Goal: Navigation & Orientation: Find specific page/section

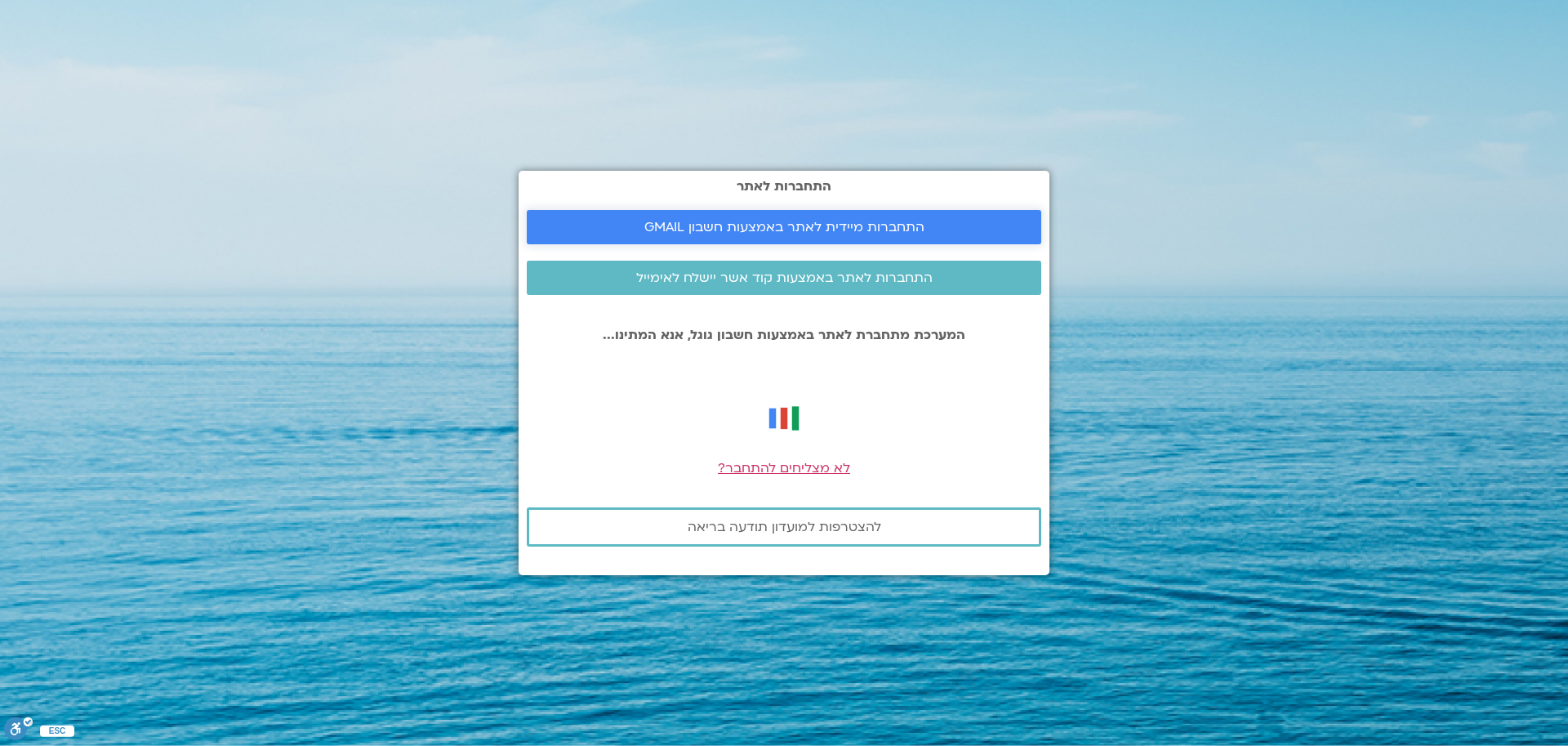
click at [910, 225] on span "התחברות מיידית לאתר באמצעות חשבון GMAIL" at bounding box center [784, 226] width 280 height 14
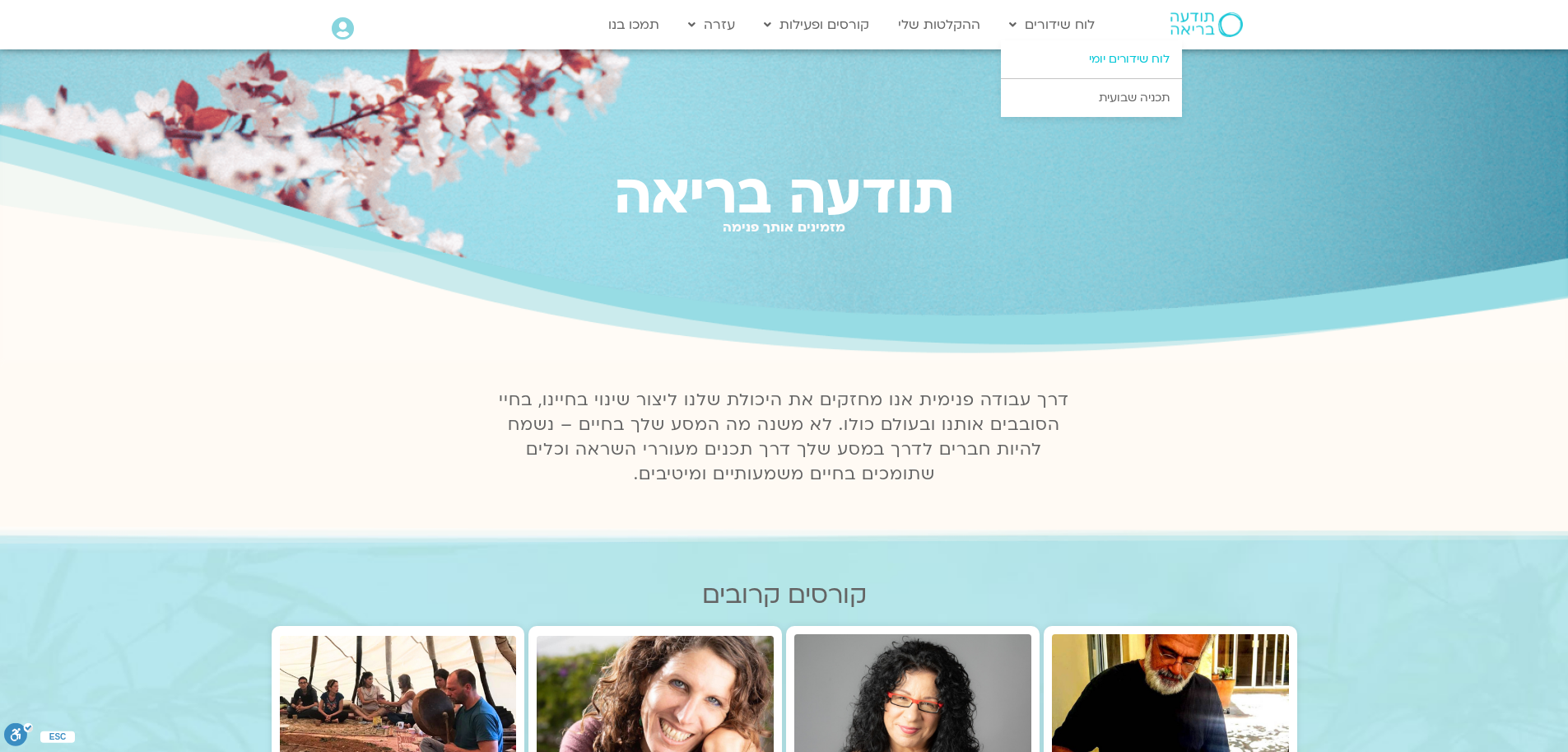
click at [1050, 56] on link "לוח שידורים יומי" at bounding box center [1092, 58] width 181 height 38
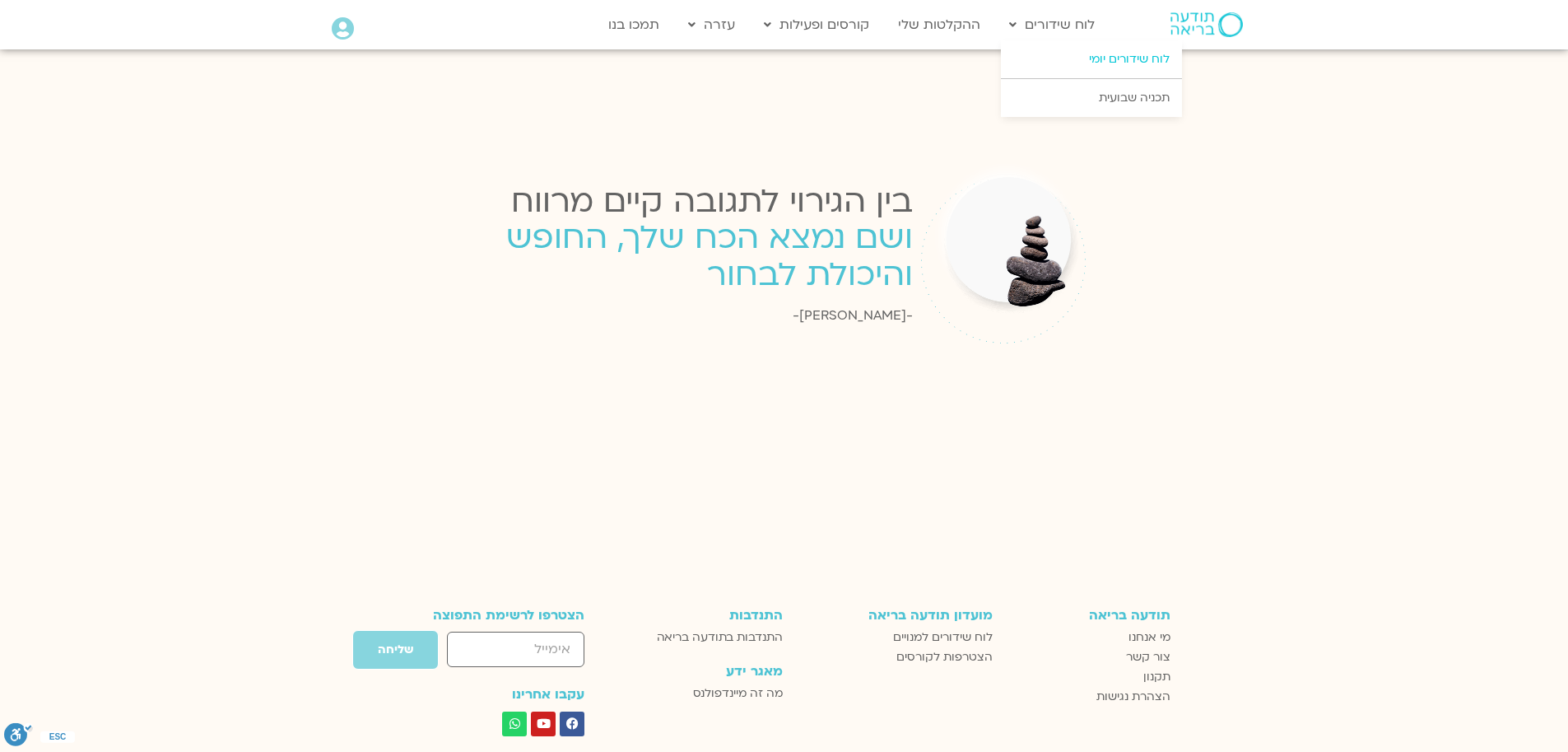
scroll to position [2068, 0]
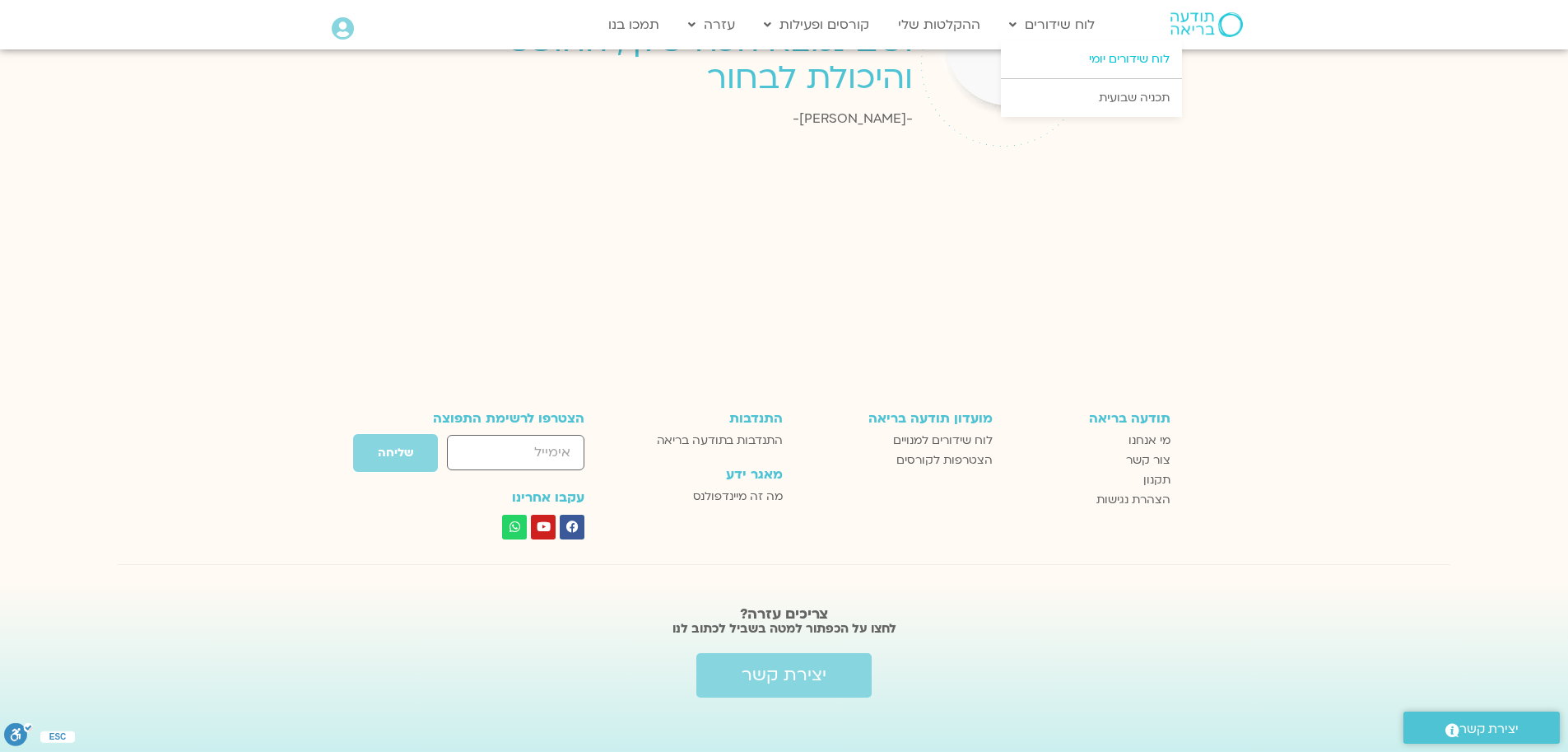
click at [1125, 61] on link "לוח שידורים יומי" at bounding box center [1092, 58] width 181 height 38
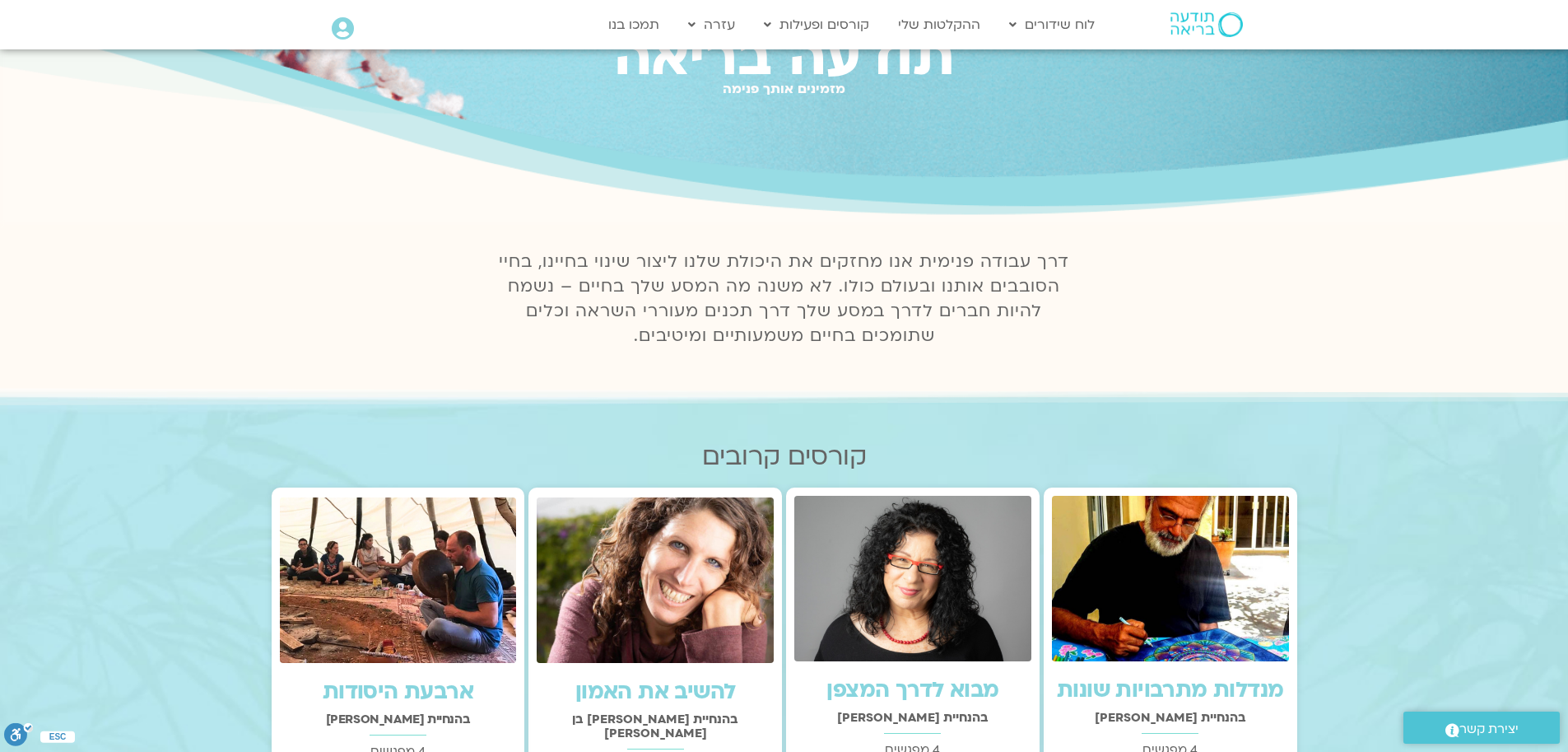
scroll to position [56, 0]
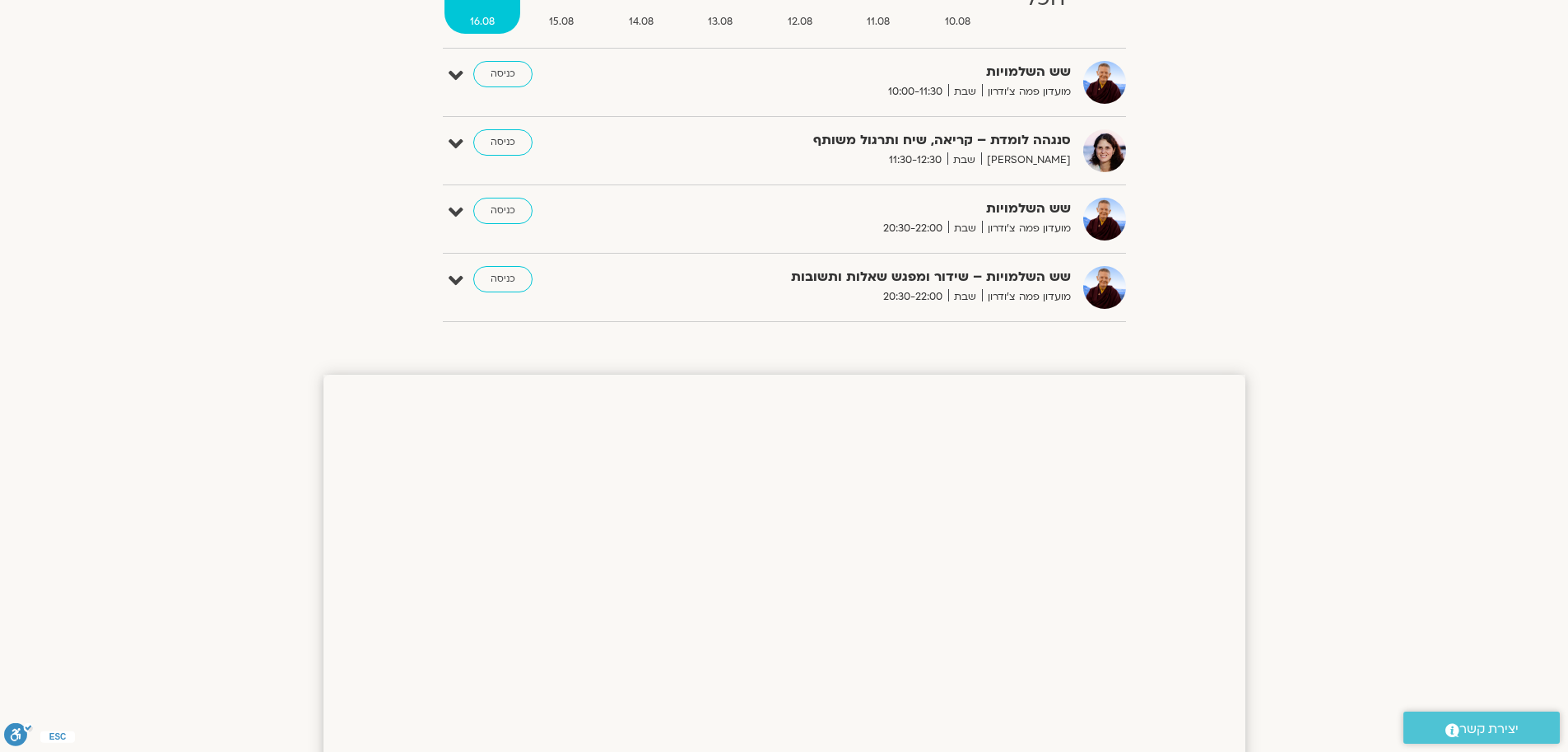
scroll to position [139, 0]
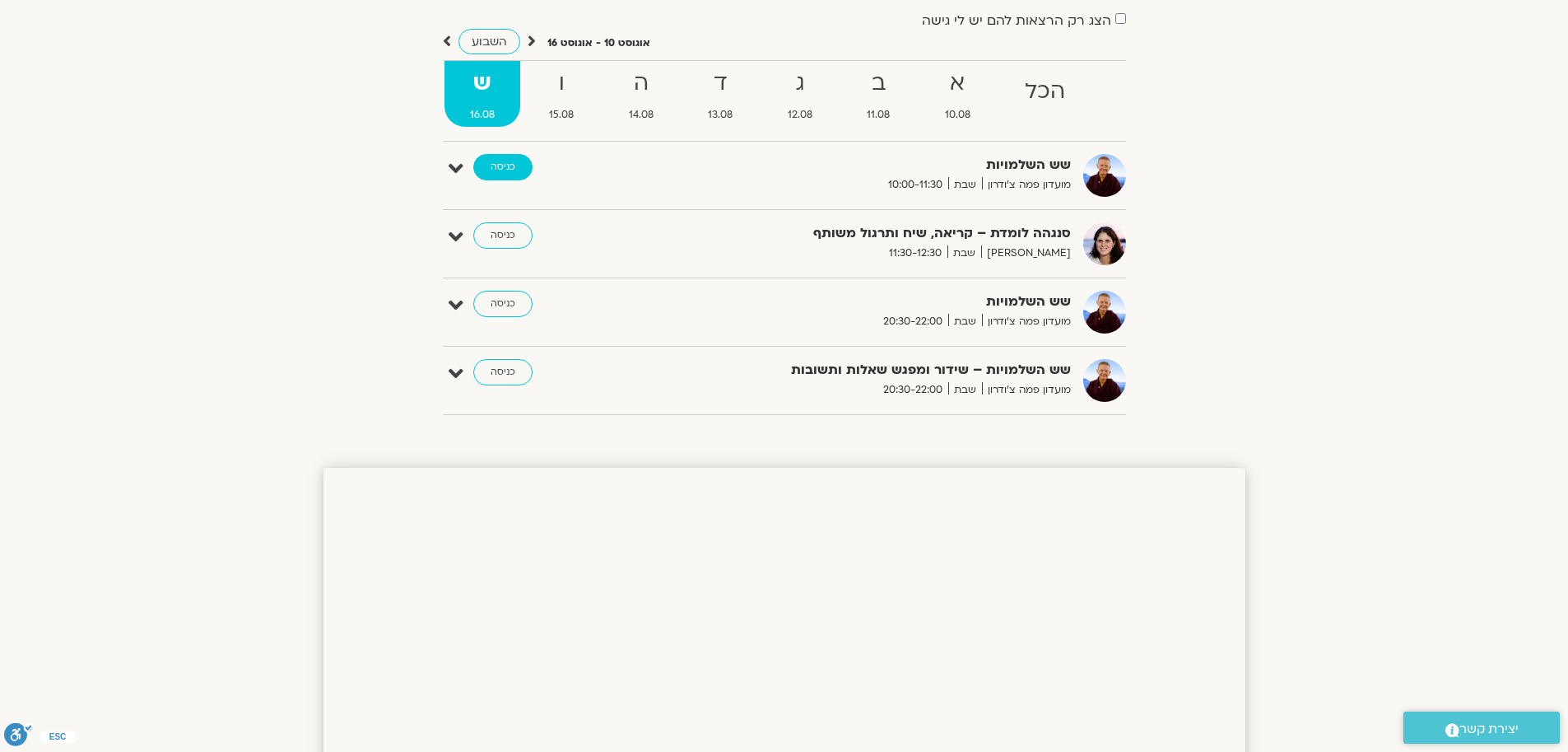
click at [500, 169] on link "כניסה" at bounding box center [503, 167] width 59 height 26
